Goal: Transaction & Acquisition: Download file/media

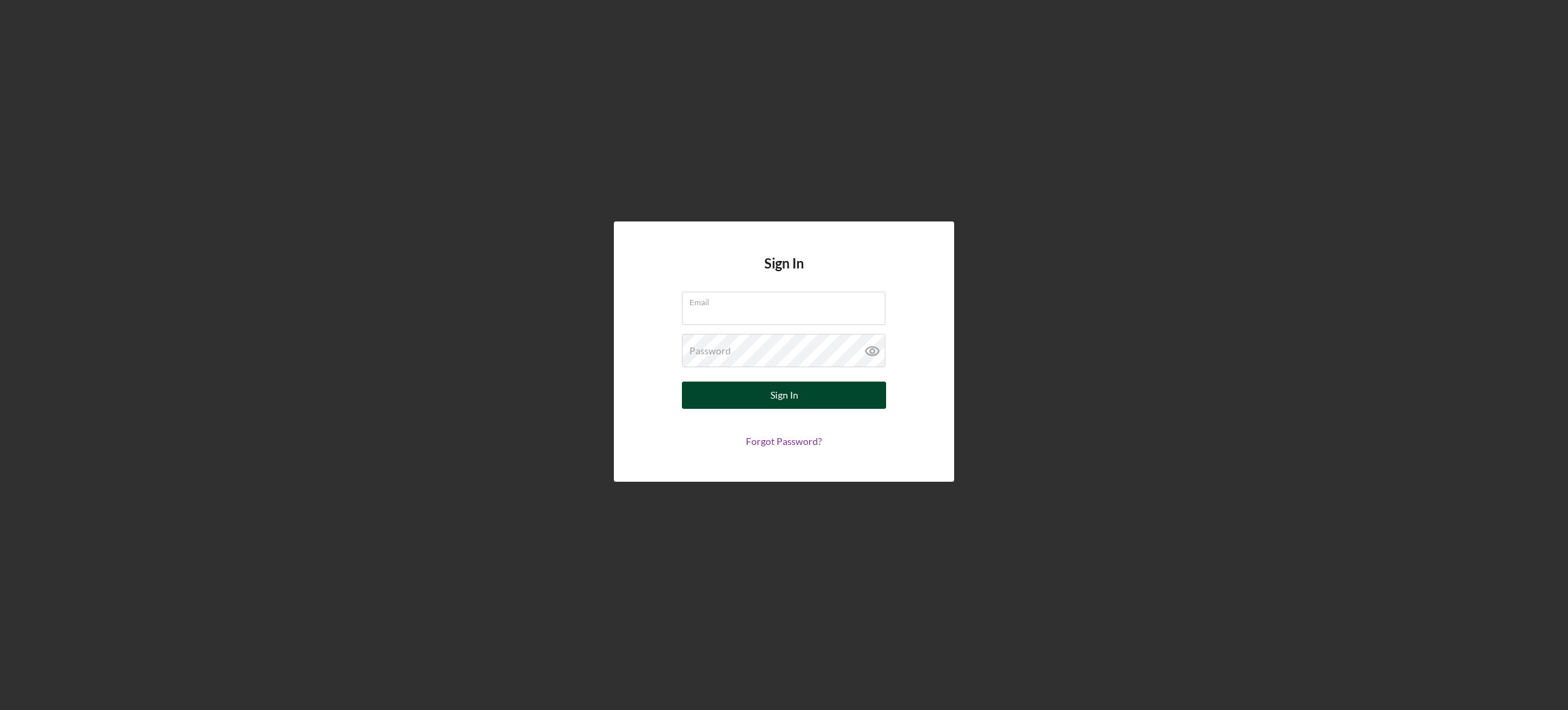
type input "[EMAIL_ADDRESS][DOMAIN_NAME]"
click at [697, 399] on button "Sign In" at bounding box center [784, 395] width 205 height 27
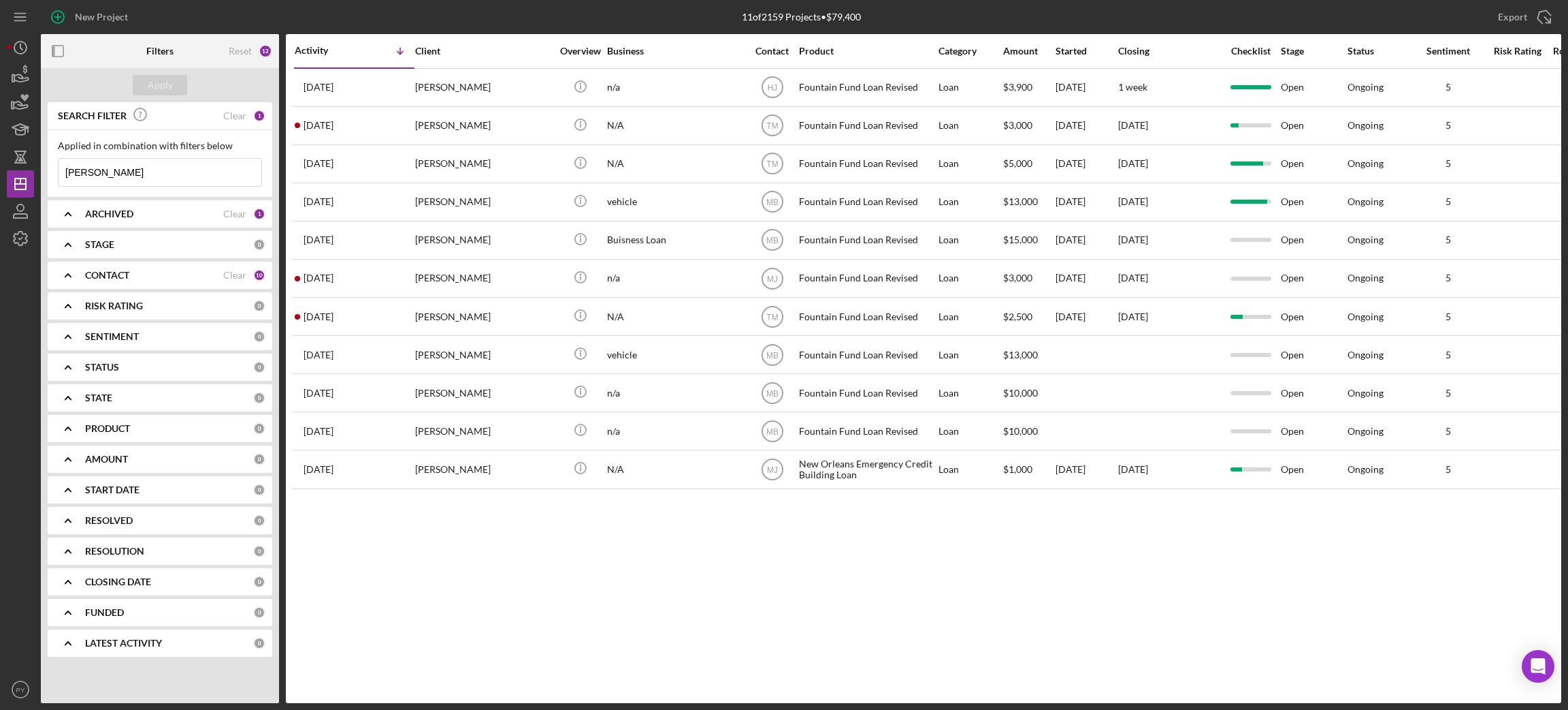
click at [132, 180] on input "[PERSON_NAME]" at bounding box center [160, 172] width 203 height 27
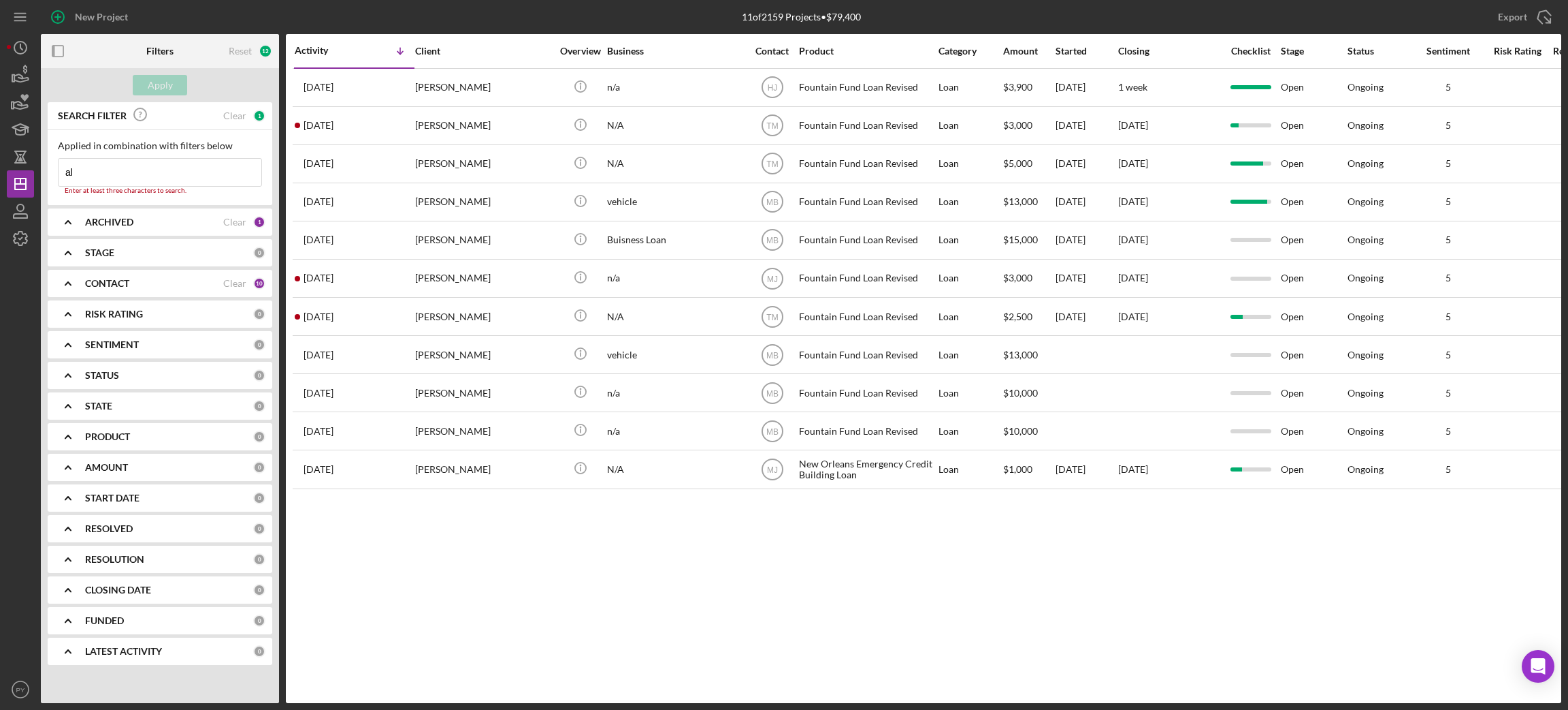
type input "a"
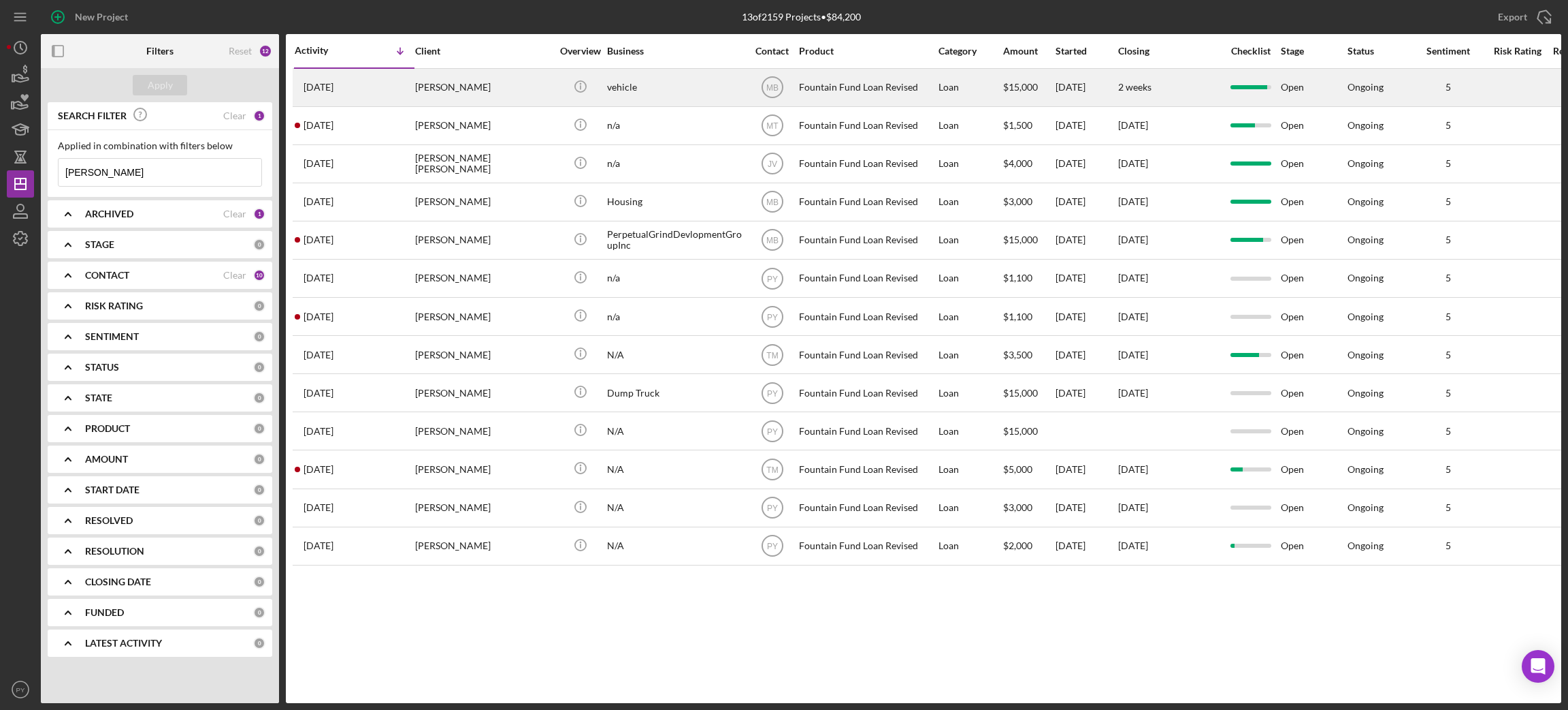
type input "[PERSON_NAME]"
click at [403, 89] on div "[DATE] [PERSON_NAME]" at bounding box center [354, 87] width 119 height 36
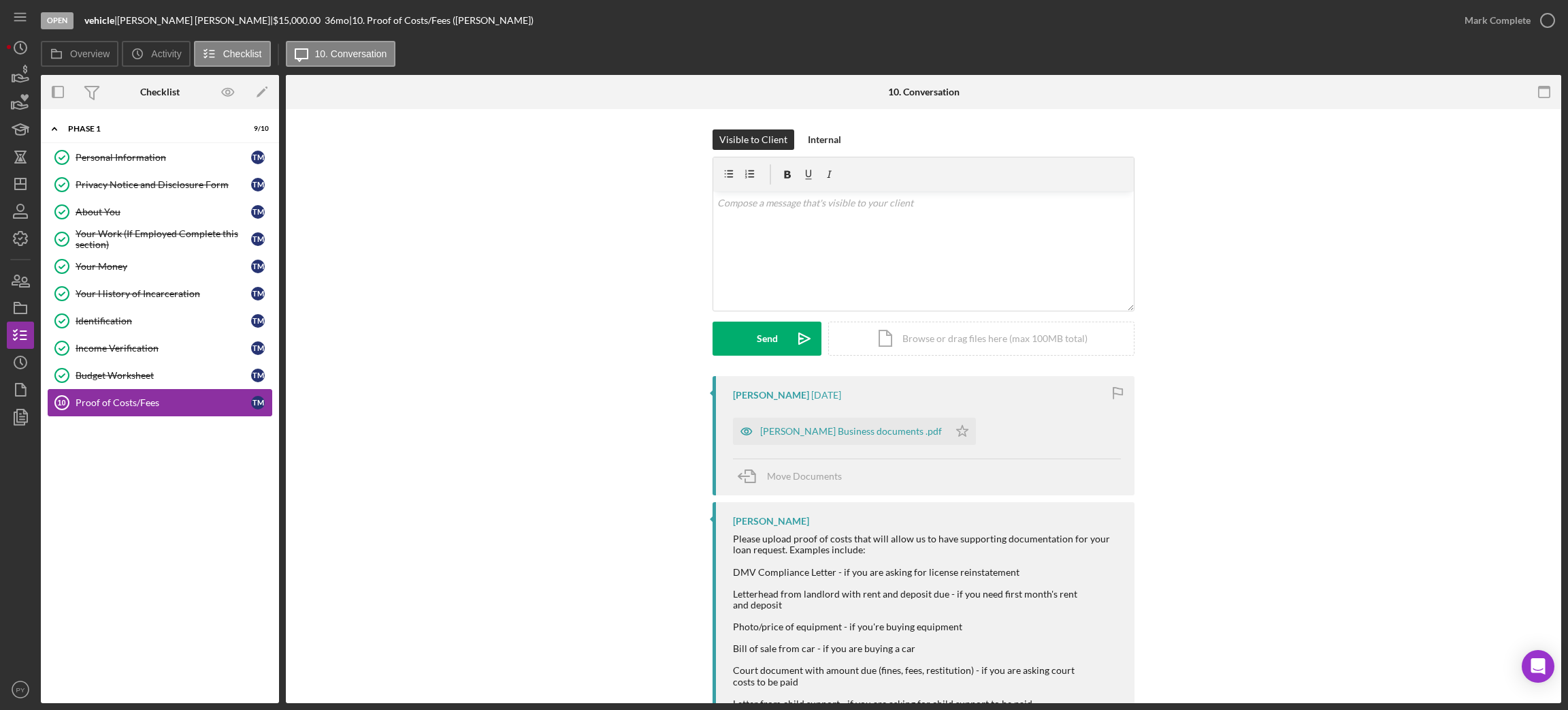
click at [126, 402] on div "Proof of Costs/Fees" at bounding box center [163, 402] width 176 height 11
click at [803, 429] on div "[PERSON_NAME] Business documents .pdf" at bounding box center [850, 431] width 182 height 11
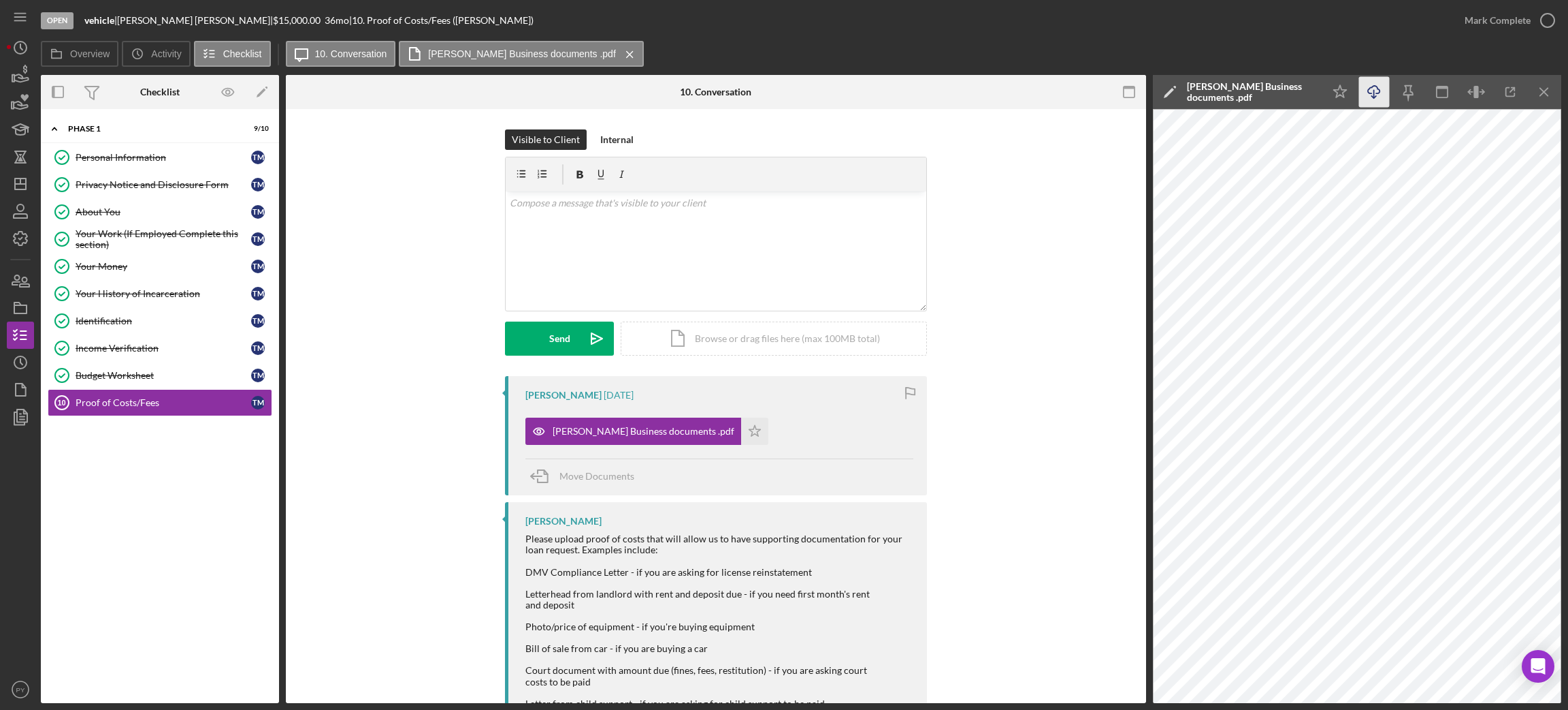
click at [1367, 92] on icon "Icon/Download" at bounding box center [1374, 92] width 30 height 31
